Goal: Task Accomplishment & Management: Use online tool/utility

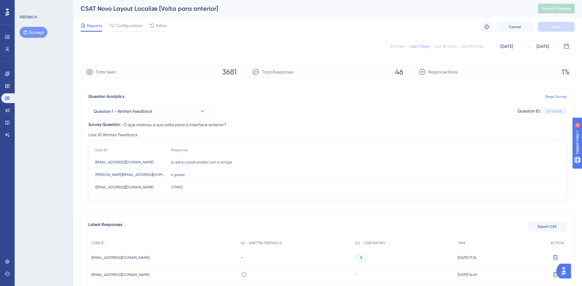
click at [26, 34] on icon at bounding box center [25, 32] width 4 height 4
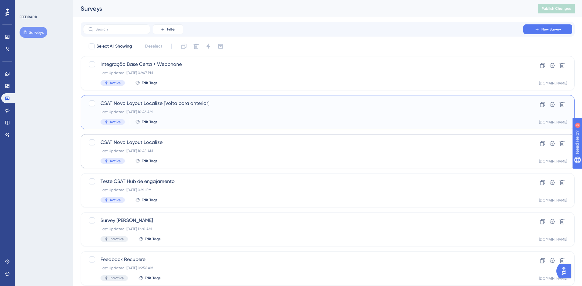
click at [195, 151] on div "Select All Showing Deselect Integração Base Certa + Webphone Last Updated: [DAT…" at bounding box center [328, 242] width 494 height 401
click at [195, 151] on div "Last Updated: [DATE] 10:45 AM" at bounding box center [302, 151] width 405 height 5
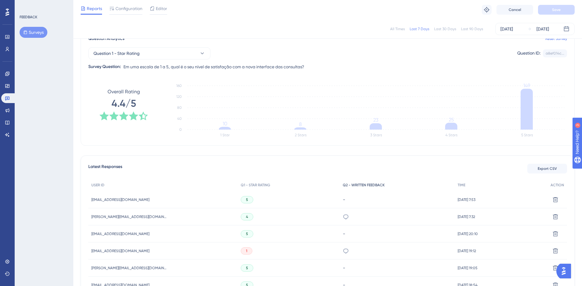
scroll to position [61, 0]
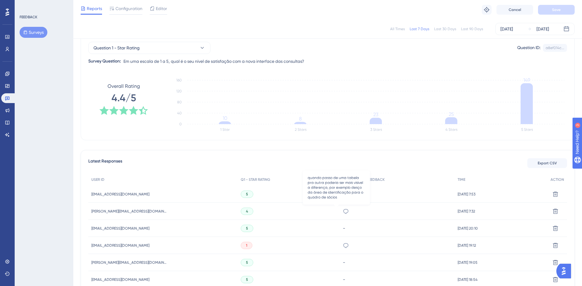
click at [343, 211] on icon at bounding box center [346, 212] width 6 height 6
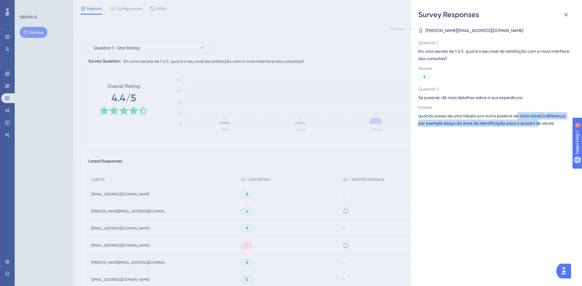
drag, startPoint x: 519, startPoint y: 116, endPoint x: 539, endPoint y: 131, distance: 24.5
click at [539, 131] on div "[PERSON_NAME][EMAIL_ADDRESS][DOMAIN_NAME] Question 1 Em uma escala de 1 a 5, qu…" at bounding box center [498, 153] width 161 height 267
click at [518, 139] on div "[PERSON_NAME][EMAIL_ADDRESS][DOMAIN_NAME] Question 1 Em uma escala de 1 a 5, qu…" at bounding box center [498, 153] width 161 height 267
click at [567, 14] on icon at bounding box center [565, 14] width 7 height 7
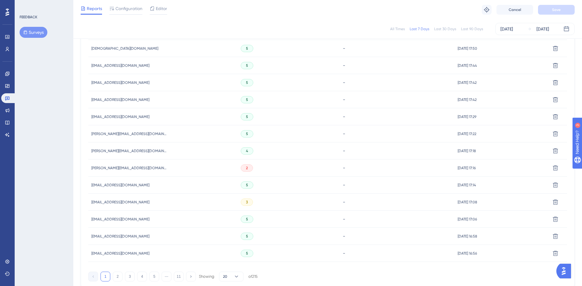
scroll to position [362, 0]
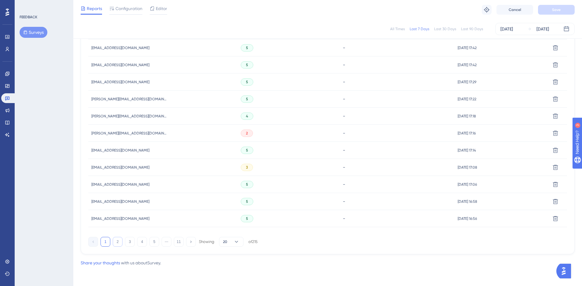
click at [115, 240] on button "2" at bounding box center [118, 242] width 10 height 10
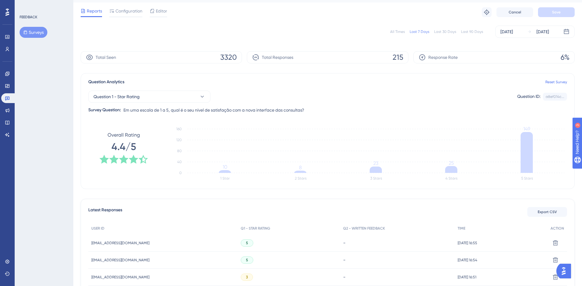
scroll to position [0, 0]
